Goal: Task Accomplishment & Management: Use online tool/utility

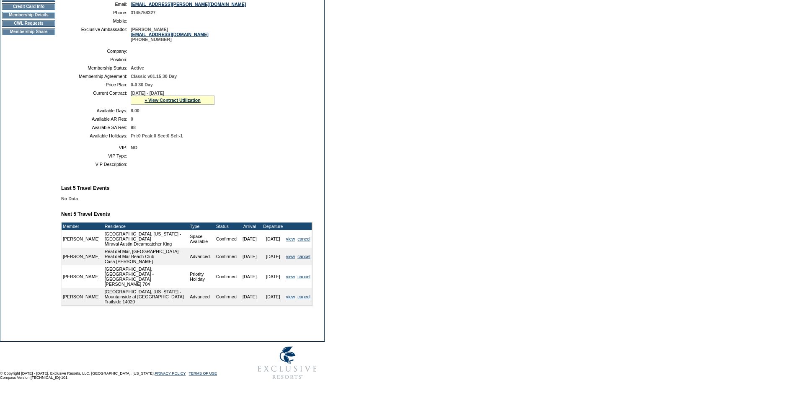
scroll to position [157, 0]
click at [201, 98] on link "» View Contract Utilization" at bounding box center [173, 100] width 56 height 5
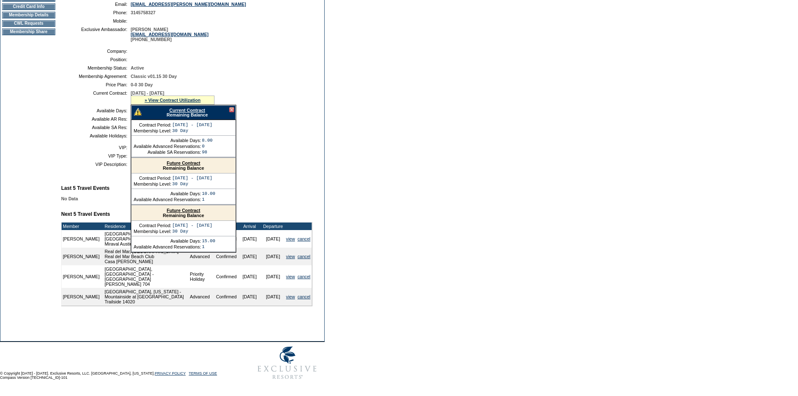
click at [202, 108] on link "Current Contract" at bounding box center [187, 110] width 36 height 5
click at [231, 107] on div at bounding box center [231, 109] width 5 height 5
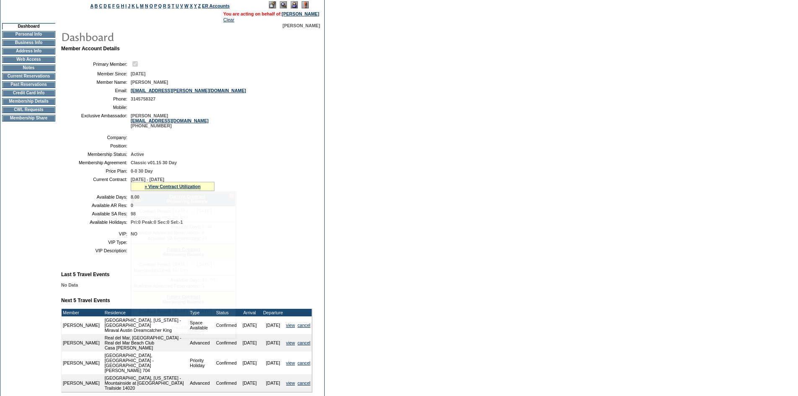
scroll to position [0, 0]
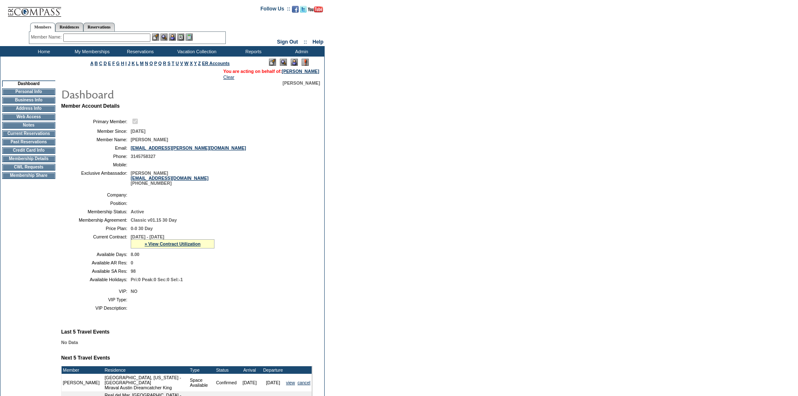
click at [39, 171] on td "CWL Requests" at bounding box center [28, 167] width 53 height 7
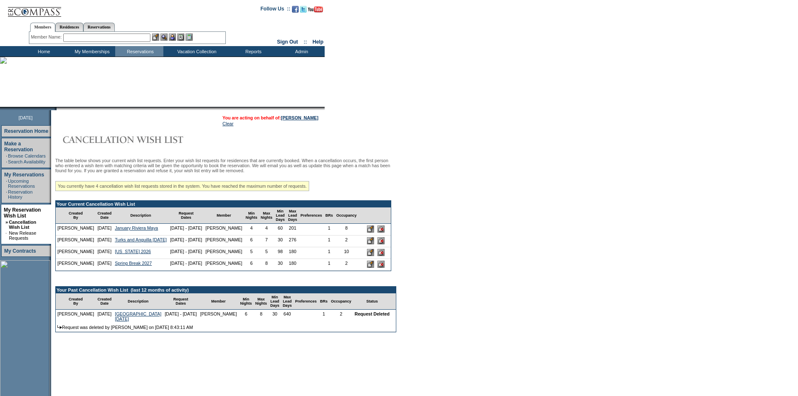
click at [85, 37] on input "text" at bounding box center [106, 38] width 87 height 8
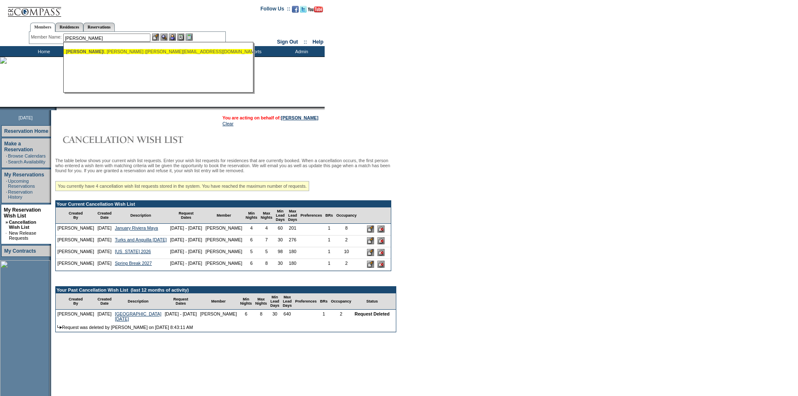
click at [97, 53] on div "Ferrel l, Steven (steven@gulftech.com)" at bounding box center [158, 51] width 184 height 5
type input "Ferrell, Steven (steven@gulftech.com)"
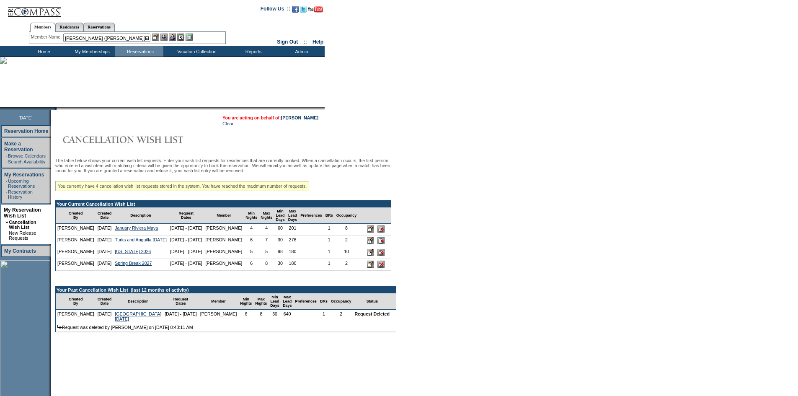
click at [173, 36] on img at bounding box center [172, 37] width 7 height 7
click at [165, 38] on img at bounding box center [163, 37] width 7 height 7
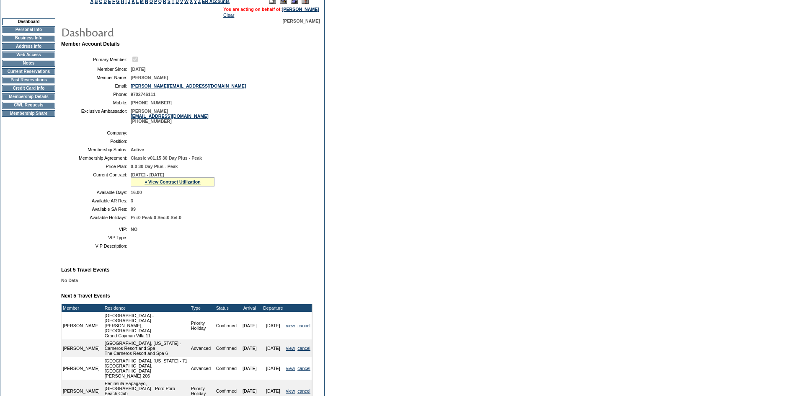
scroll to position [42, 0]
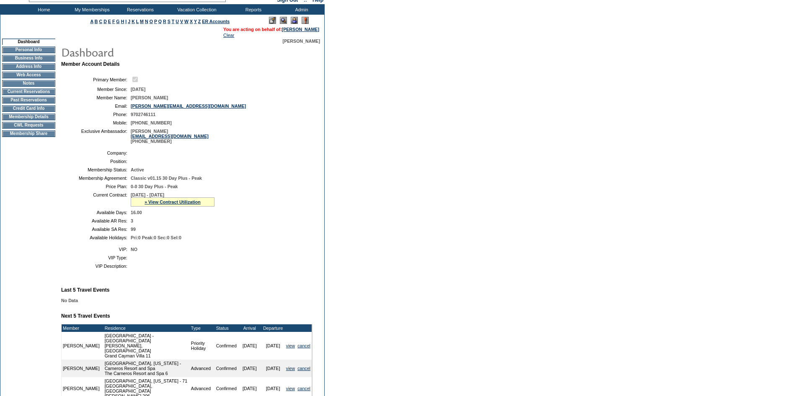
click at [38, 129] on td "CWL Requests" at bounding box center [28, 125] width 53 height 7
